Goal: Complete application form

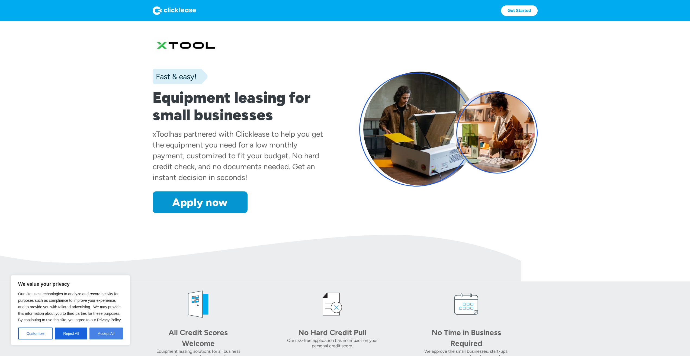
click at [111, 333] on button "Accept All" at bounding box center [106, 334] width 33 height 12
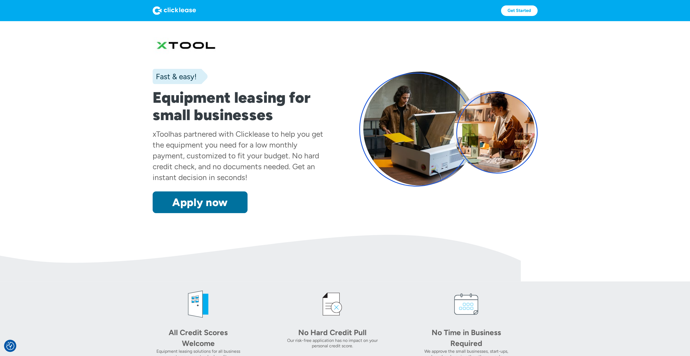
click at [223, 200] on link "Apply now" at bounding box center [200, 202] width 95 height 22
click at [205, 201] on link "Apply now" at bounding box center [200, 202] width 95 height 22
